Goal: Task Accomplishment & Management: Use online tool/utility

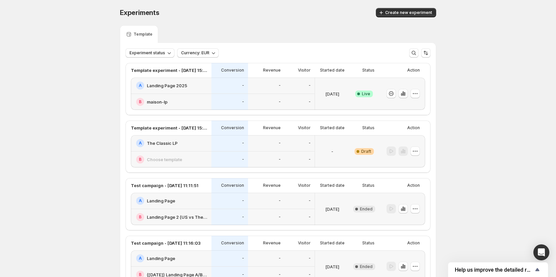
scroll to position [53, 0]
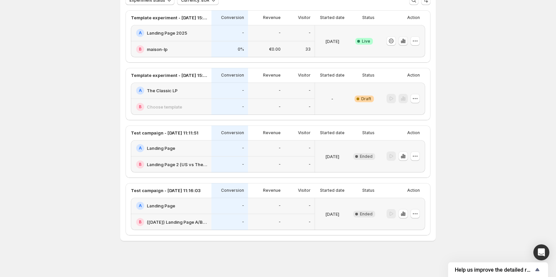
click at [406, 39] on icon "button" at bounding box center [403, 41] width 7 height 7
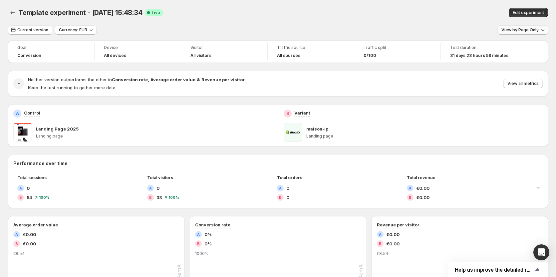
click at [545, 31] on icon "button" at bounding box center [542, 30] width 7 height 7
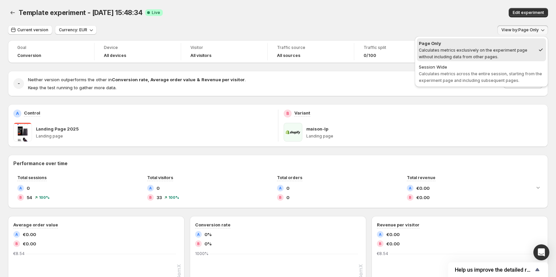
click at [505, 76] on span "Calculates metrics across the entire session, starting from the experiment page…" at bounding box center [480, 77] width 123 height 12
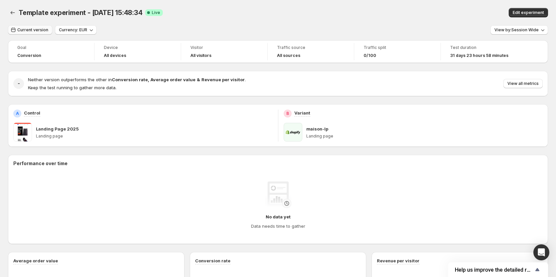
click at [39, 32] on span "Current version" at bounding box center [32, 29] width 31 height 5
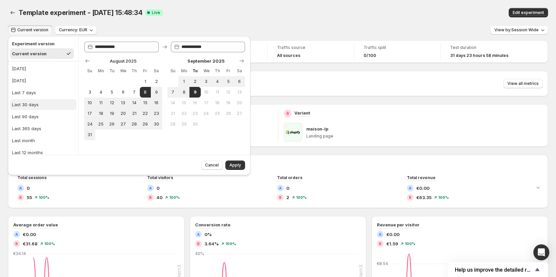
click at [45, 103] on button "Last 30 days" at bounding box center [43, 104] width 67 height 11
type input "**********"
click at [238, 165] on span "Apply" at bounding box center [235, 164] width 12 height 5
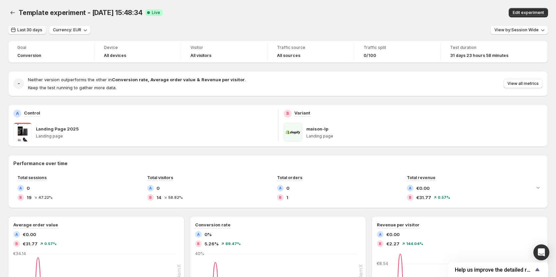
click at [32, 32] on span "Last 30 days" at bounding box center [29, 29] width 25 height 5
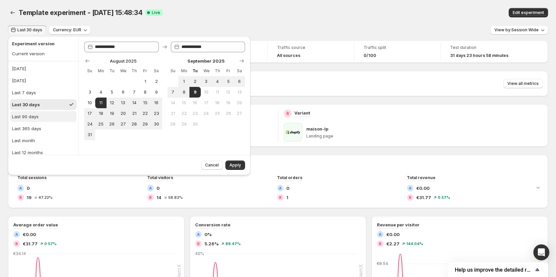
scroll to position [17, 0]
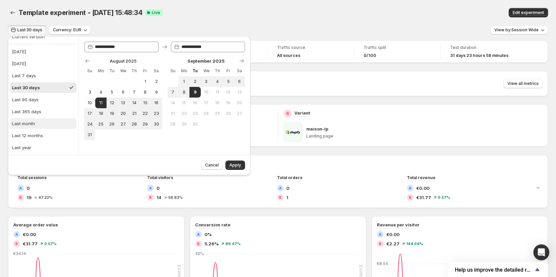
click at [36, 121] on button "Last month" at bounding box center [43, 123] width 67 height 11
type input "**********"
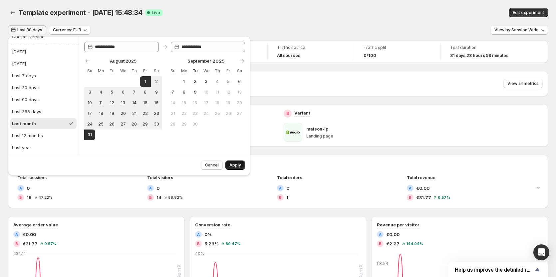
click at [237, 163] on span "Apply" at bounding box center [235, 164] width 12 height 5
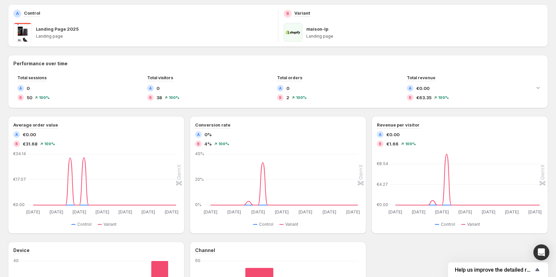
scroll to position [0, 0]
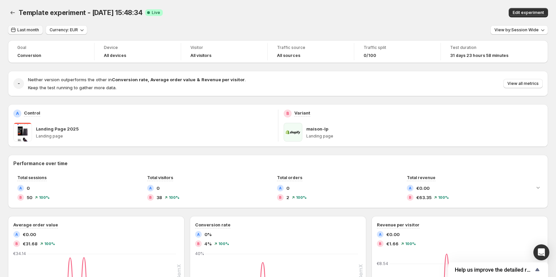
click at [28, 30] on span "Last month" at bounding box center [28, 29] width 22 height 5
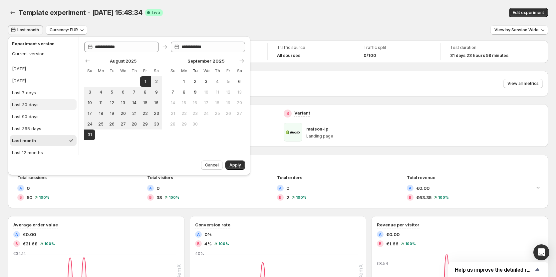
scroll to position [17, 0]
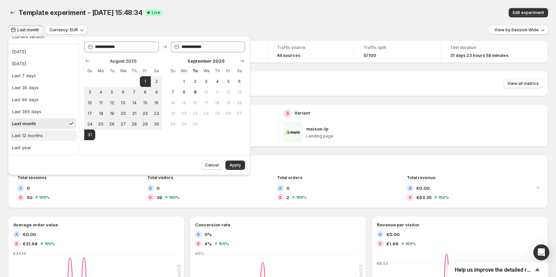
click at [35, 135] on div "Last 12 months" at bounding box center [27, 135] width 31 height 7
click at [190, 91] on button "9" at bounding box center [194, 92] width 11 height 11
type input "**********"
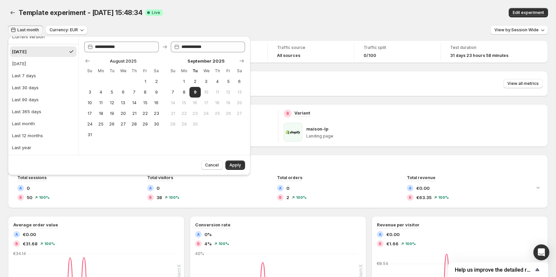
drag, startPoint x: 85, startPoint y: 59, endPoint x: 91, endPoint y: 73, distance: 15.1
click at [86, 59] on icon "Show previous month, July 2025" at bounding box center [87, 61] width 7 height 7
click at [110, 82] on span "1" at bounding box center [112, 81] width 6 height 5
type input "**********"
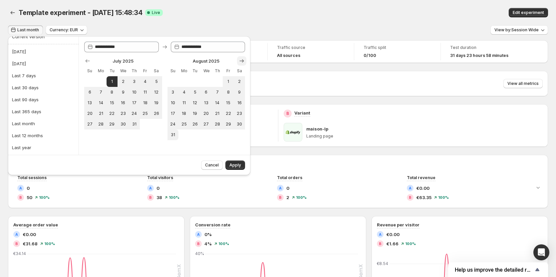
click at [244, 64] on icon "Show next month, September 2025" at bounding box center [241, 61] width 7 height 7
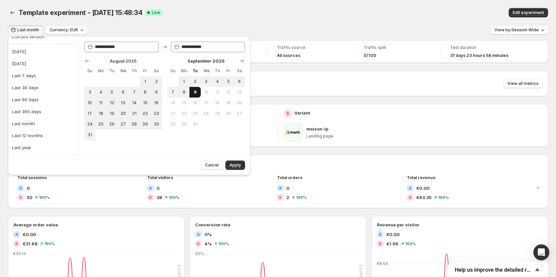
click at [194, 93] on span "9" at bounding box center [195, 92] width 6 height 5
type input "**********"
click at [230, 162] on button "Apply" at bounding box center [235, 164] width 20 height 9
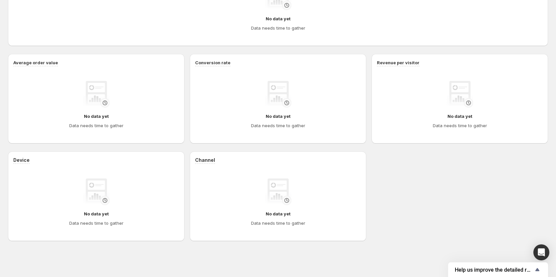
scroll to position [0, 0]
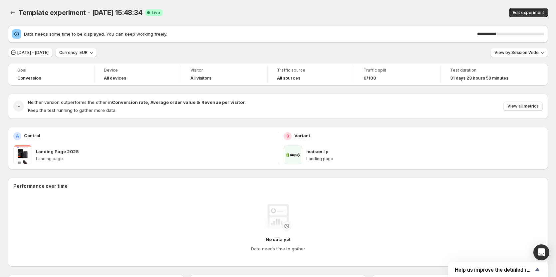
click at [33, 52] on span "[DATE] - [DATE]" at bounding box center [32, 52] width 31 height 5
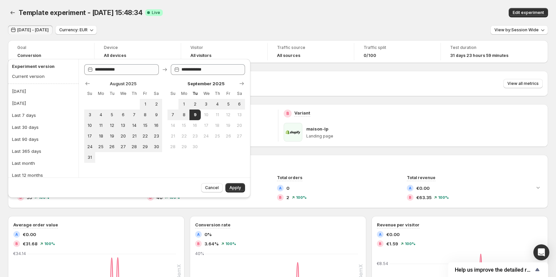
click at [332, 154] on div "Goal Conversion Device All devices Visitor All visitors Traffic source All sour…" at bounding box center [278, 256] width 540 height 432
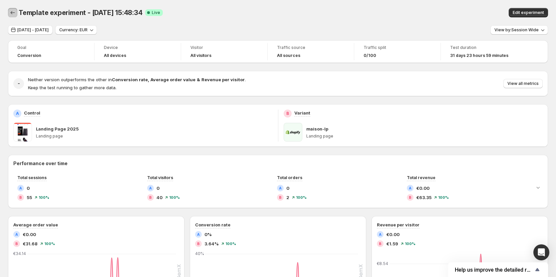
click at [12, 14] on icon "Back" at bounding box center [13, 12] width 4 height 3
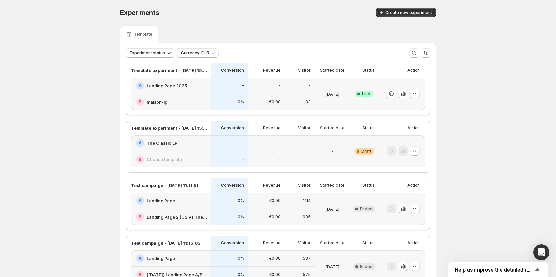
scroll to position [33, 0]
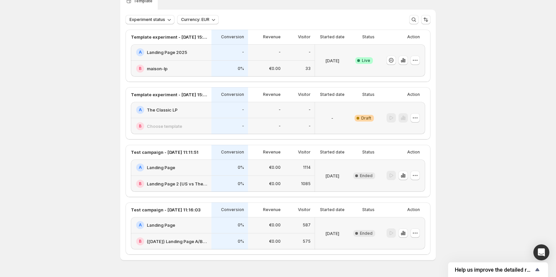
click at [280, 66] on p "€0.00" at bounding box center [275, 68] width 12 height 5
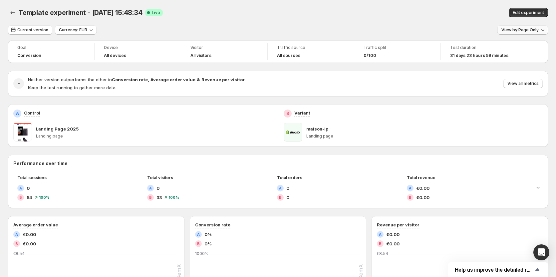
click at [526, 32] on span "View by: Page Only" at bounding box center [519, 29] width 37 height 5
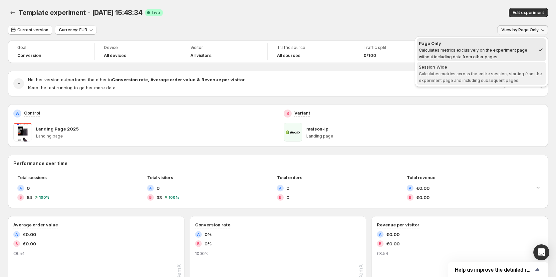
click at [485, 73] on span "Calculates metrics across the entire session, starting from the experiment page…" at bounding box center [480, 77] width 123 height 12
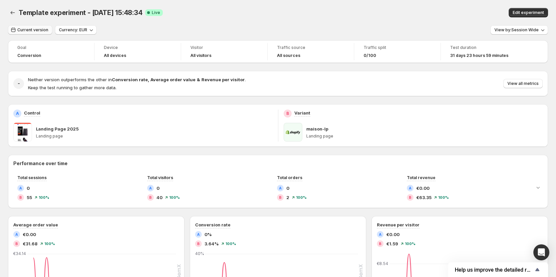
click at [42, 29] on span "Current version" at bounding box center [32, 29] width 31 height 5
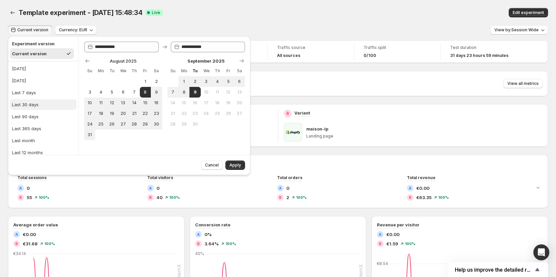
click at [48, 102] on button "Last 30 days" at bounding box center [43, 104] width 67 height 11
type input "**********"
click at [230, 165] on span "Apply" at bounding box center [235, 164] width 12 height 5
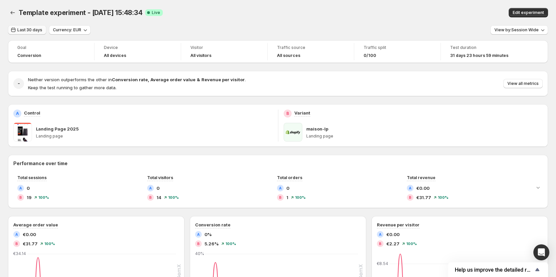
click at [28, 29] on span "Last 30 days" at bounding box center [29, 29] width 25 height 5
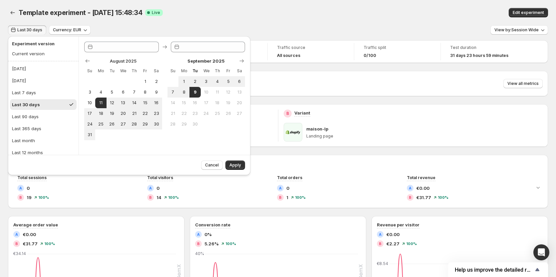
type input "**********"
click at [34, 89] on button "Last 7 days" at bounding box center [43, 92] width 67 height 11
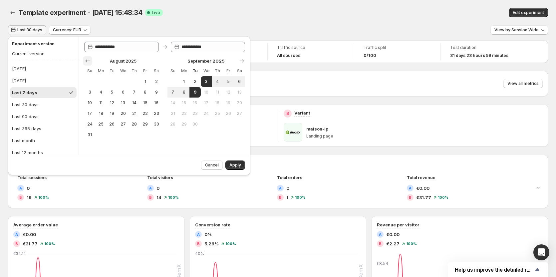
click at [90, 61] on icon "Show previous month, July 2025" at bounding box center [88, 60] width 4 height 3
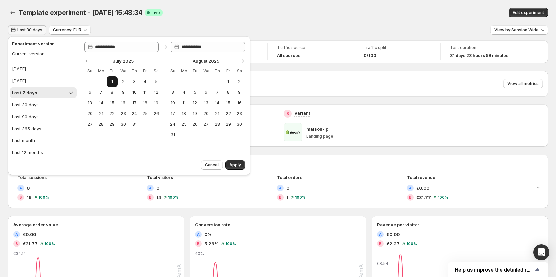
click at [113, 81] on span "1" at bounding box center [112, 81] width 6 height 5
type input "**********"
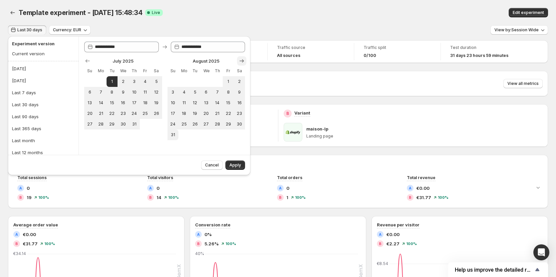
click at [240, 61] on icon "Show next month, September 2025" at bounding box center [241, 61] width 7 height 7
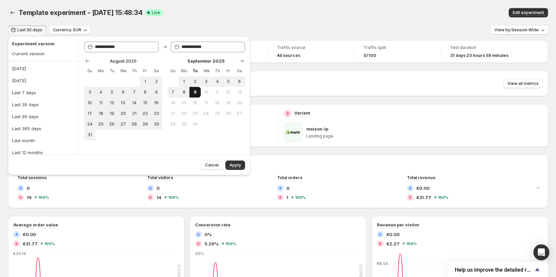
click at [194, 93] on span "9" at bounding box center [195, 92] width 6 height 5
type input "**********"
click at [234, 165] on span "Apply" at bounding box center [235, 164] width 12 height 5
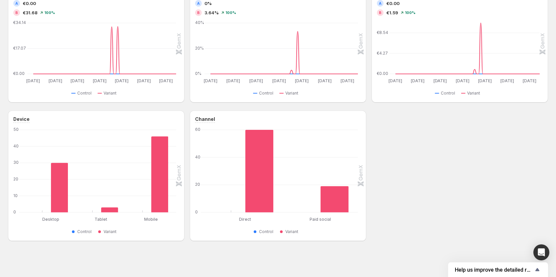
scroll to position [31, 0]
